Goal: Information Seeking & Learning: Learn about a topic

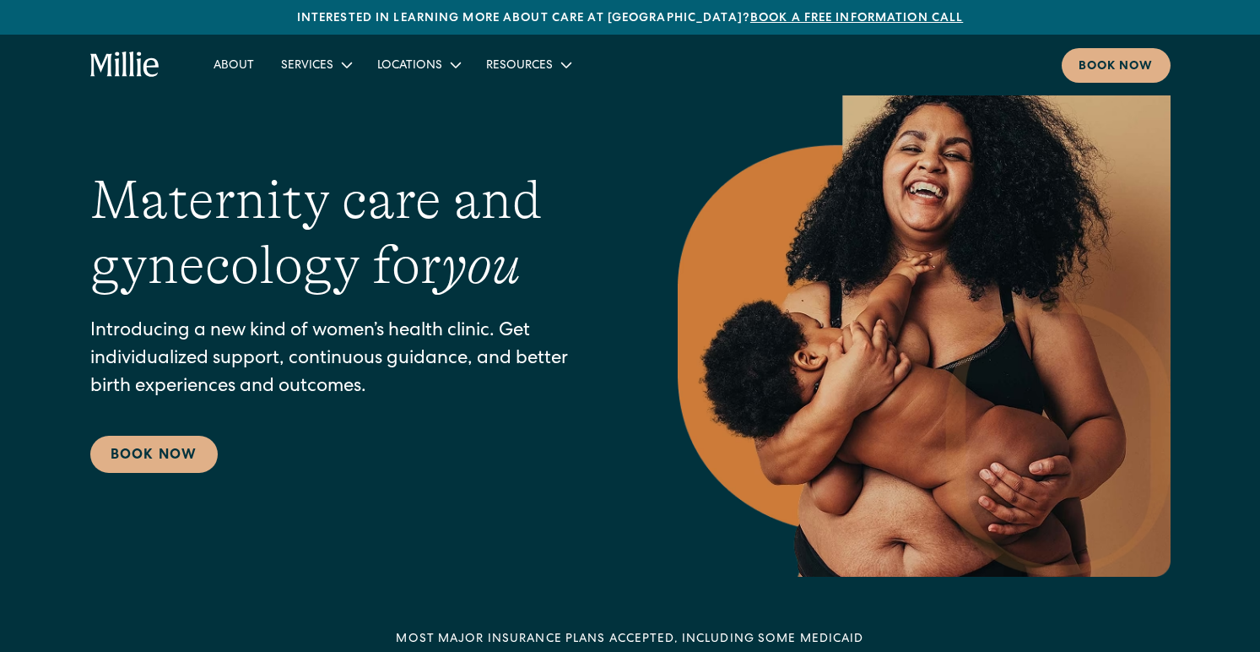
scroll to position [52, 0]
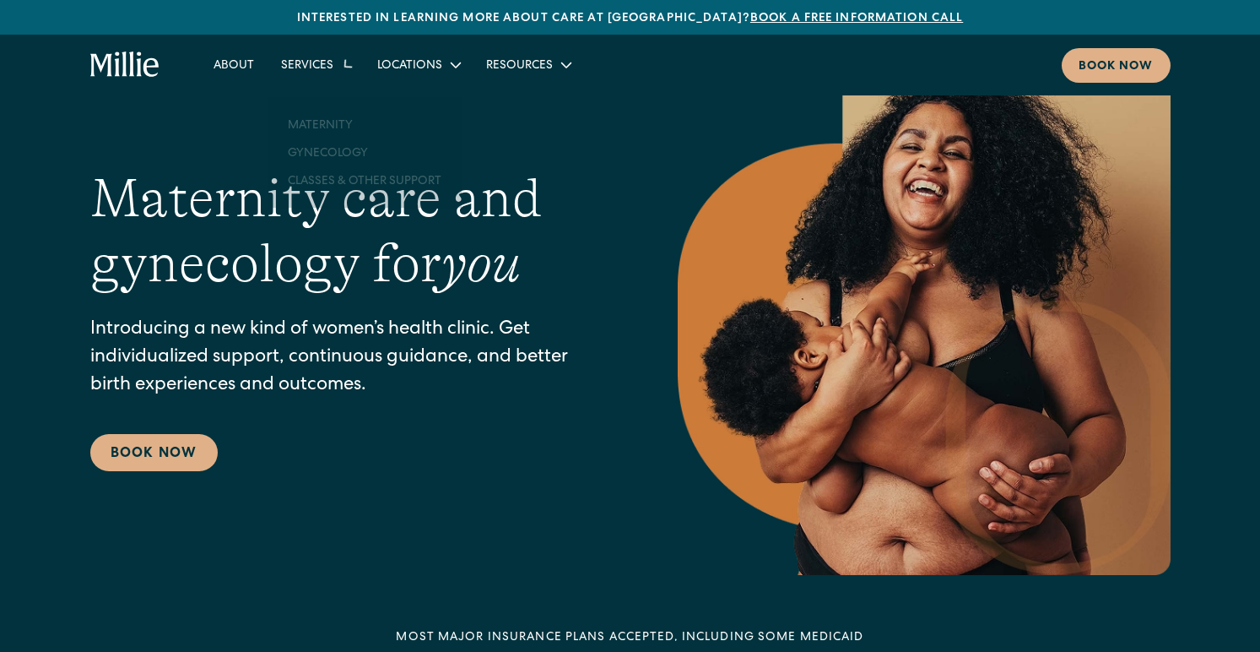
click at [315, 71] on div "Services" at bounding box center [307, 66] width 52 height 18
click at [321, 101] on link "Maternity" at bounding box center [364, 106] width 181 height 28
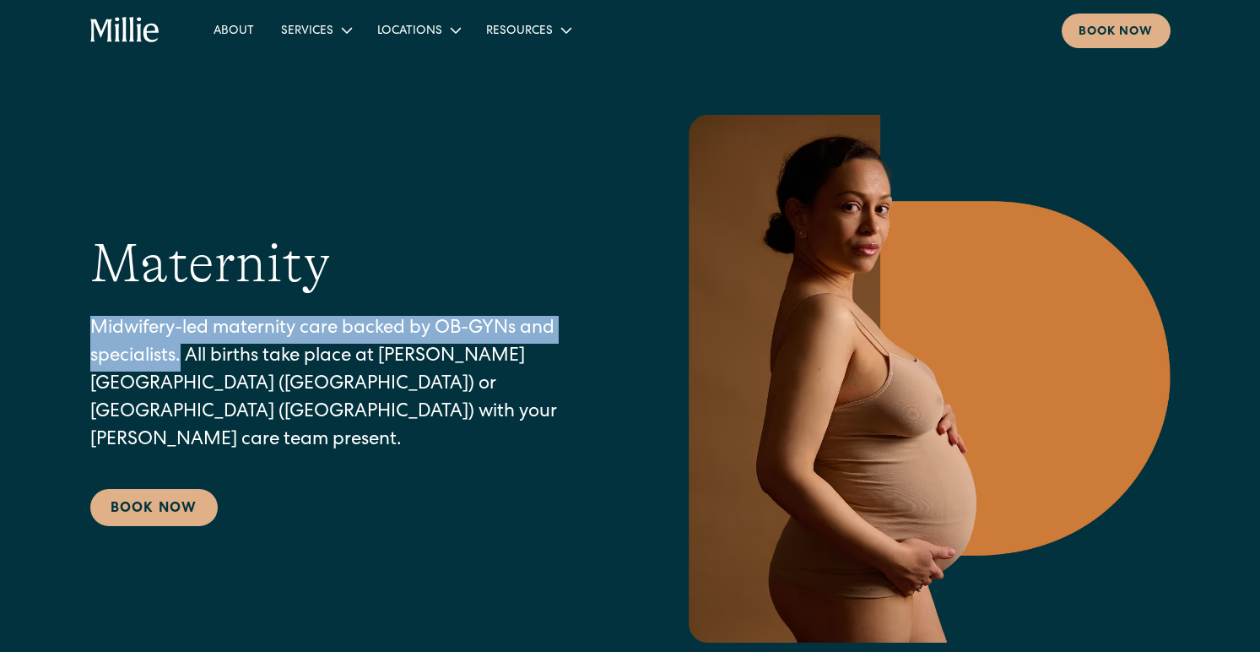
drag, startPoint x: 183, startPoint y: 368, endPoint x: 93, endPoint y: 350, distance: 92.0
click at [93, 350] on p "Midwifery-led maternity care backed by OB-GYNs and specialists. All births take…" at bounding box center [350, 385] width 520 height 139
copy p "Midwifery-led maternity care backed by OB-GYNs and specialists."
